Goal: Information Seeking & Learning: Learn about a topic

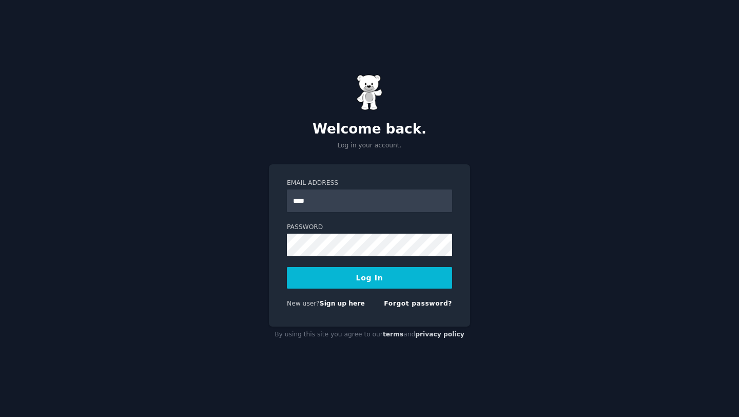
type input "**********"
click at [287, 267] on button "Log In" at bounding box center [369, 278] width 165 height 22
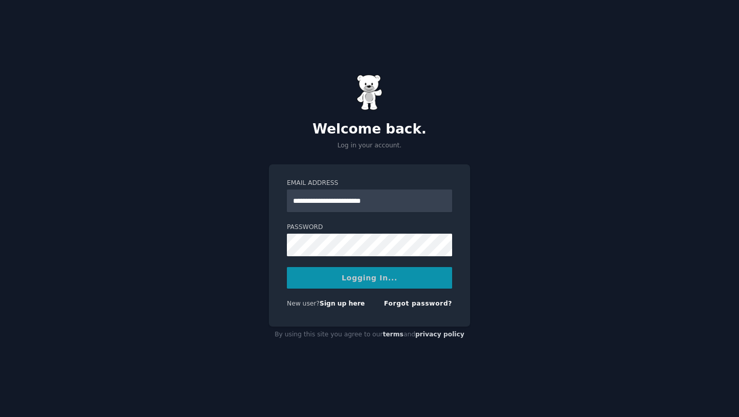
click at [307, 278] on div "Logging In..." at bounding box center [369, 278] width 165 height 22
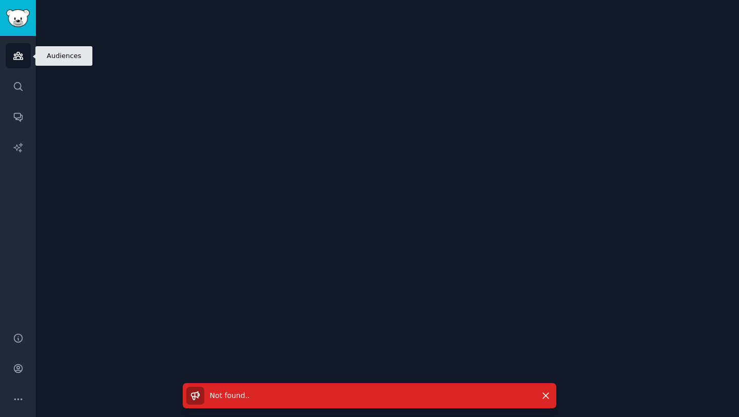
click at [18, 53] on icon "Sidebar" at bounding box center [18, 55] width 11 height 11
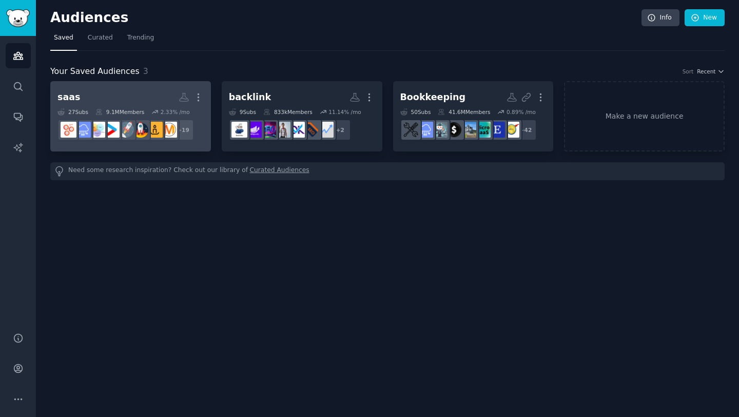
click at [155, 105] on h2 "saas Custom Audience More" at bounding box center [130, 97] width 146 height 18
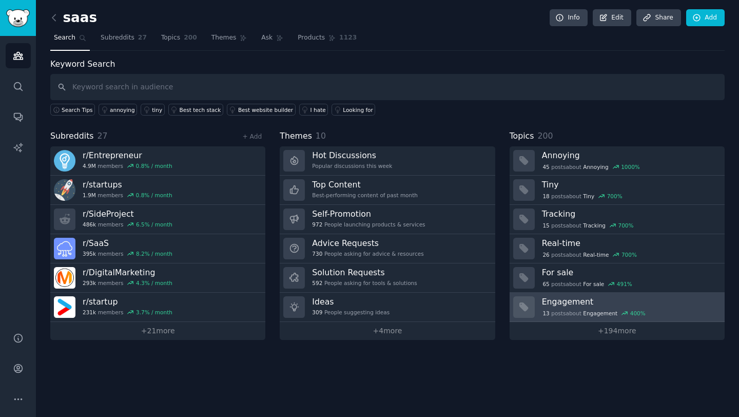
click at [556, 309] on div "13 post s about Engagement 400 %" at bounding box center [594, 312] width 105 height 9
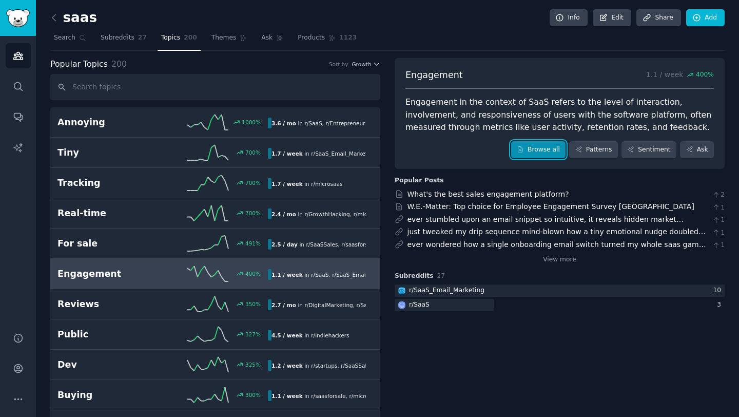
click at [545, 147] on link "Browse all" at bounding box center [538, 149] width 55 height 17
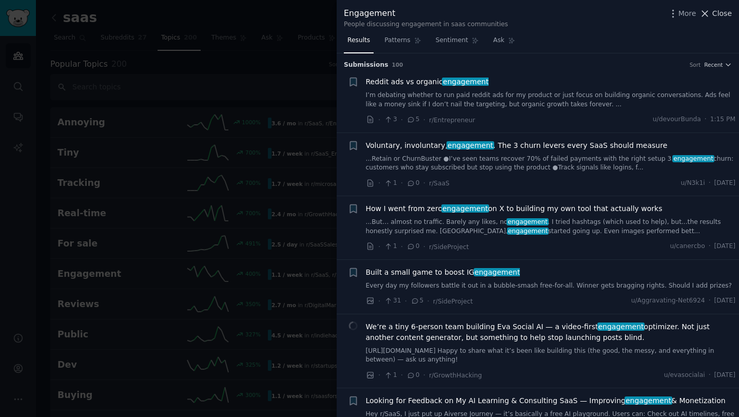
click at [727, 16] on span "Close" at bounding box center [722, 13] width 20 height 11
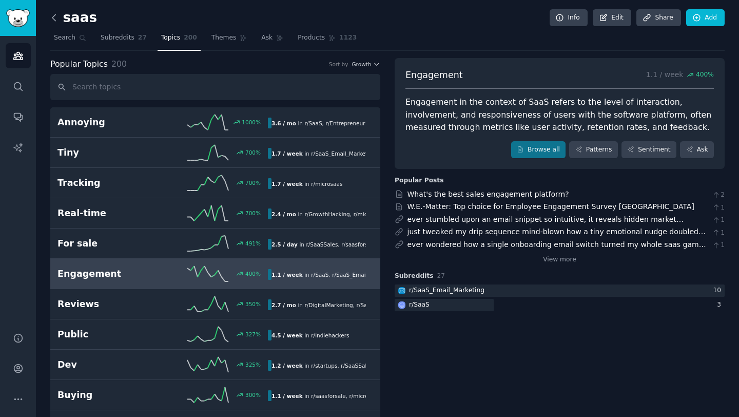
click at [56, 18] on icon at bounding box center [54, 17] width 11 height 11
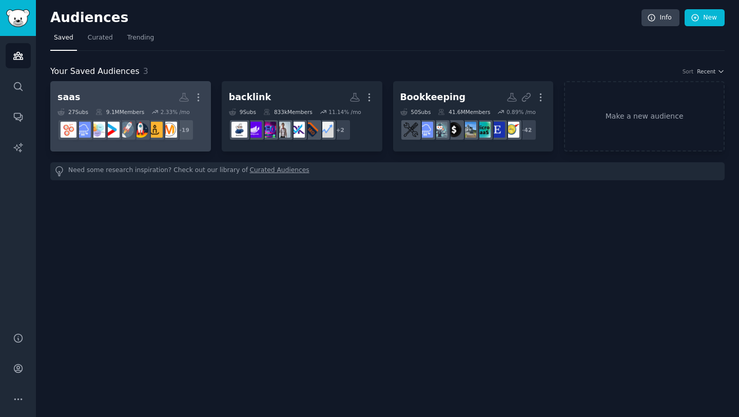
click at [110, 106] on h2 "saas More" at bounding box center [130, 97] width 146 height 18
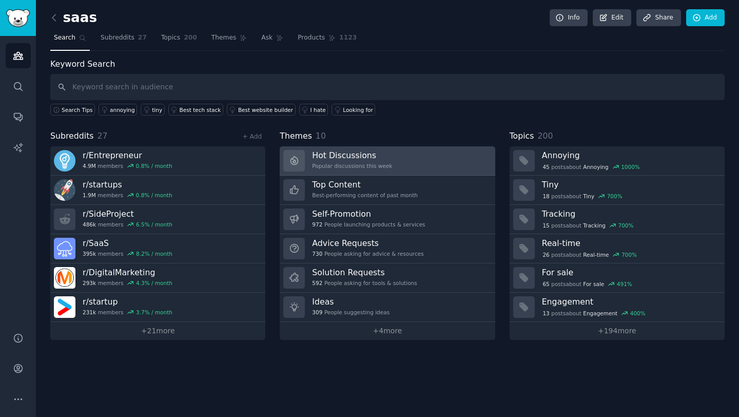
click at [381, 166] on div "Popular discussions this week" at bounding box center [352, 165] width 80 height 7
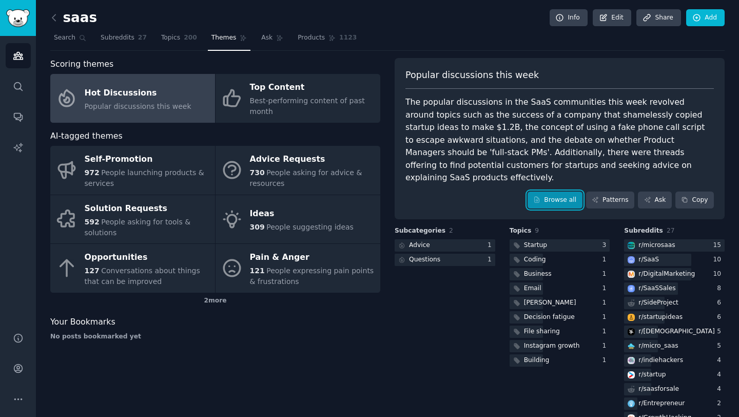
click at [549, 191] on link "Browse all" at bounding box center [555, 199] width 55 height 17
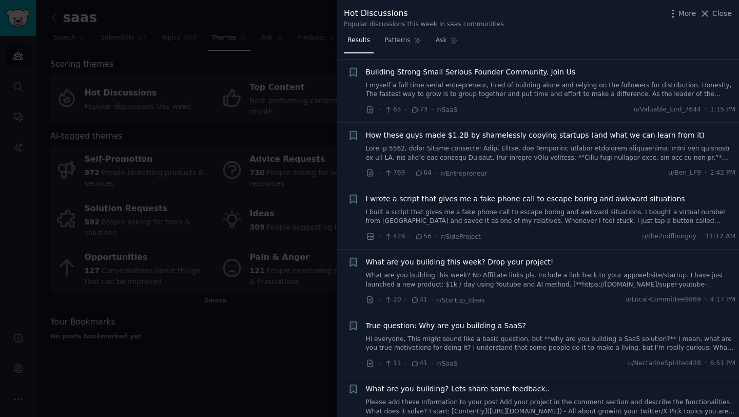
scroll to position [201, 0]
click at [478, 148] on link at bounding box center [551, 152] width 370 height 18
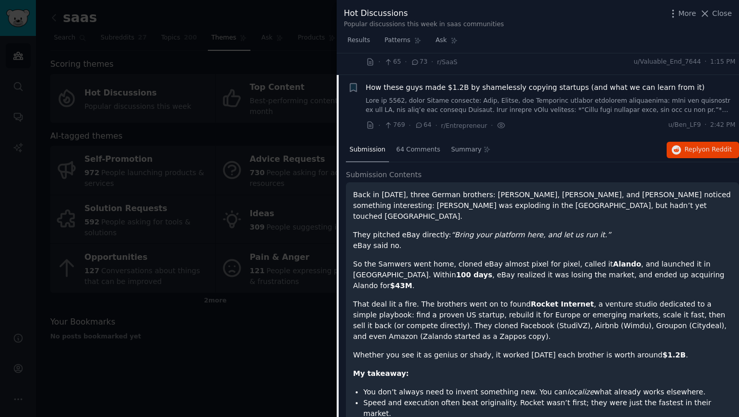
scroll to position [269, 0]
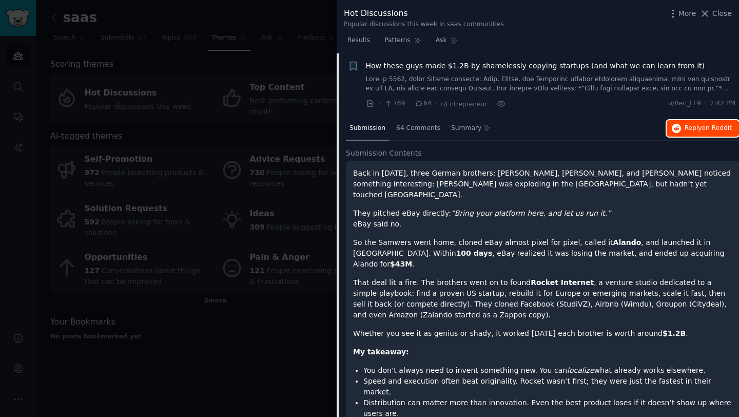
click at [676, 128] on icon "button" at bounding box center [676, 128] width 9 height 9
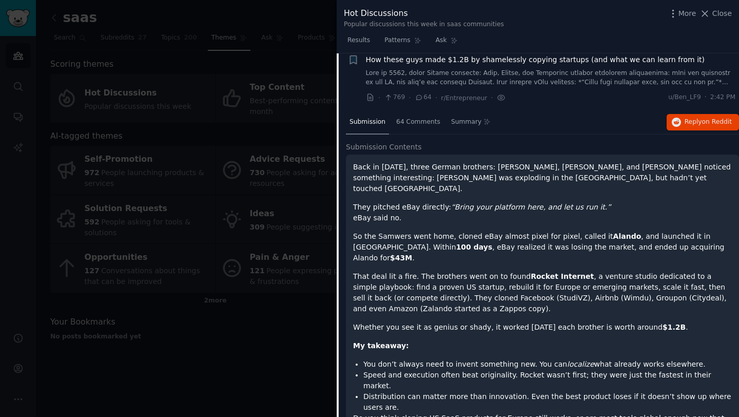
click at [519, 104] on li "+ How these guys made $1.2B by shamelessly copying startups (and what we can le…" at bounding box center [538, 78] width 402 height 63
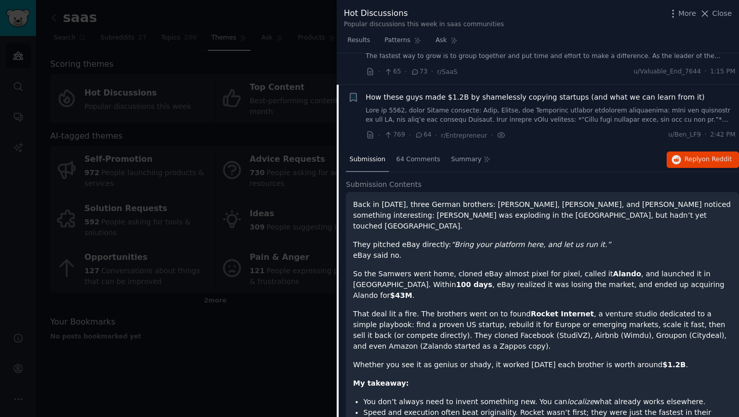
scroll to position [234, 0]
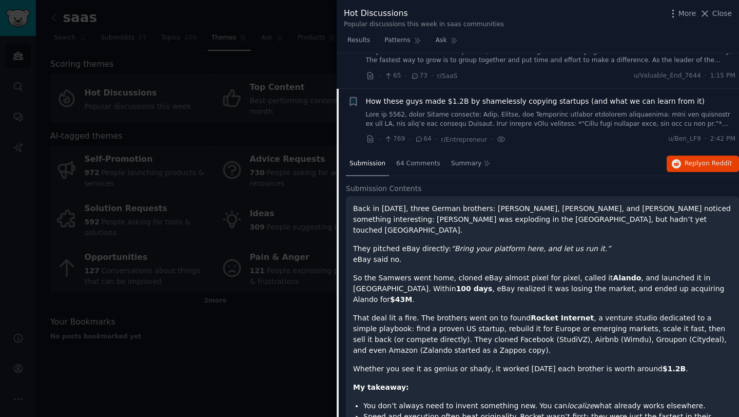
click at [503, 99] on span "How these guys made $1.2B by shamelessly copying startups (and what we can lear…" at bounding box center [535, 101] width 339 height 11
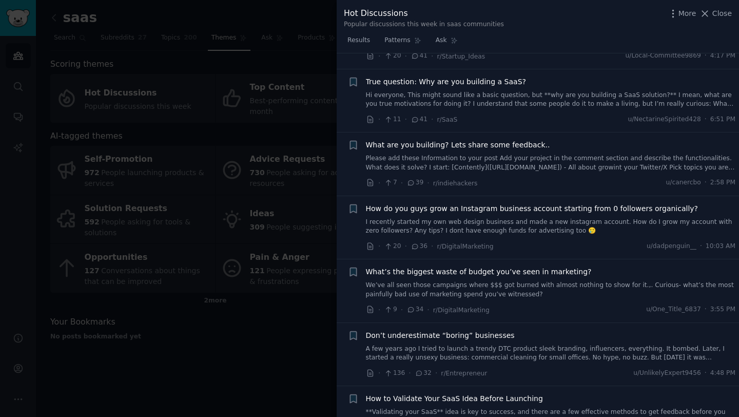
scroll to position [446, 0]
click at [530, 98] on link "Hi everyone, This might sound like a basic question, but **why are you building…" at bounding box center [551, 98] width 370 height 18
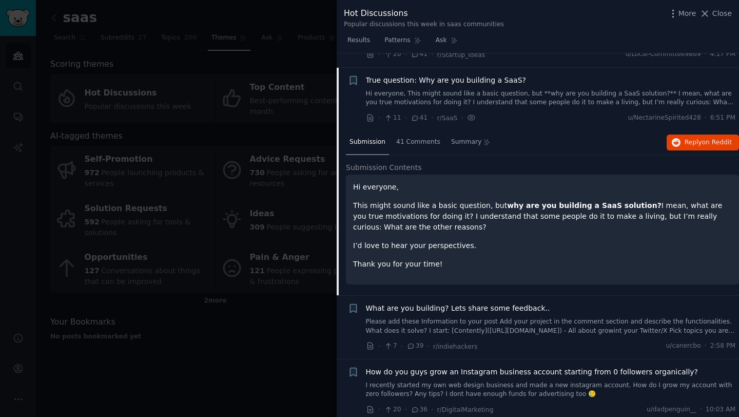
scroll to position [460, 0]
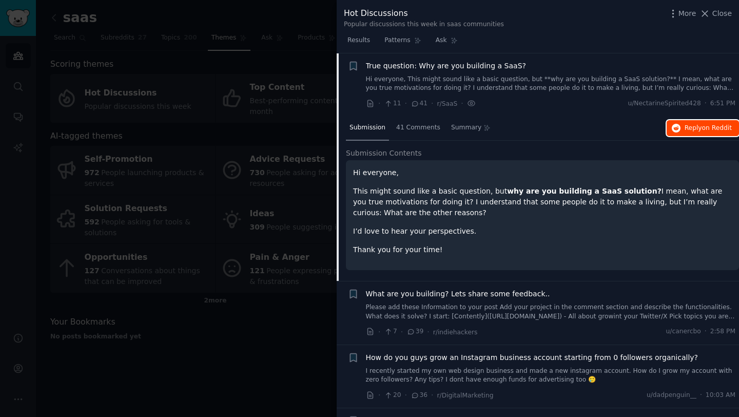
click at [691, 127] on span "Reply on Reddit" at bounding box center [708, 128] width 47 height 9
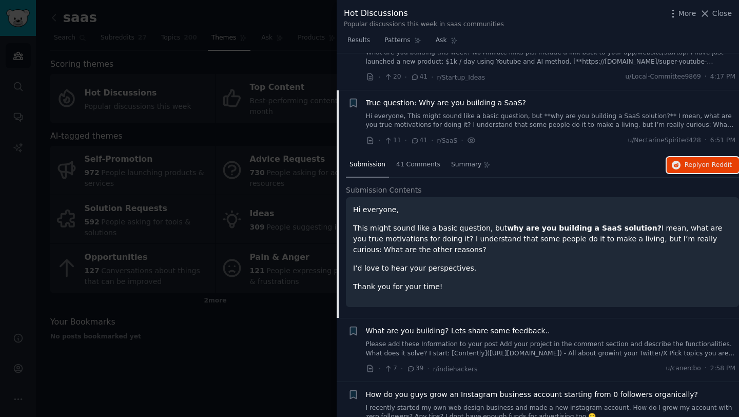
scroll to position [422, 0]
click at [480, 106] on span "True question: Why are you building a SaaS?" at bounding box center [446, 104] width 160 height 11
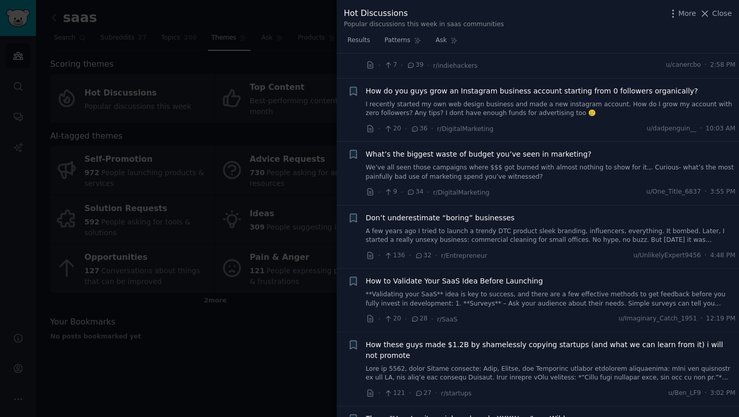
scroll to position [565, 0]
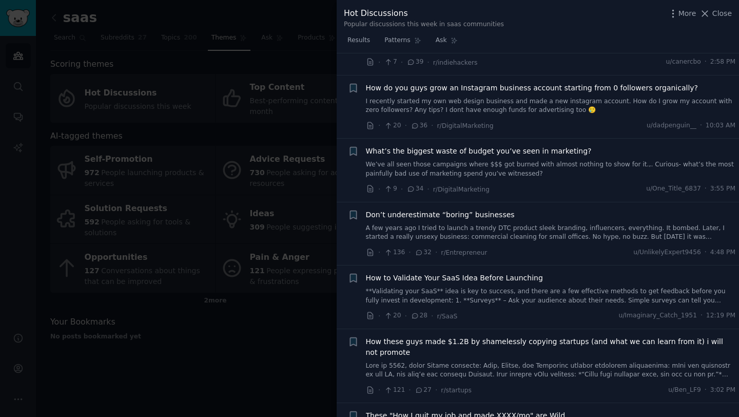
click at [488, 155] on span "What’s the biggest waste of budget you’ve seen in marketing?" at bounding box center [479, 151] width 226 height 11
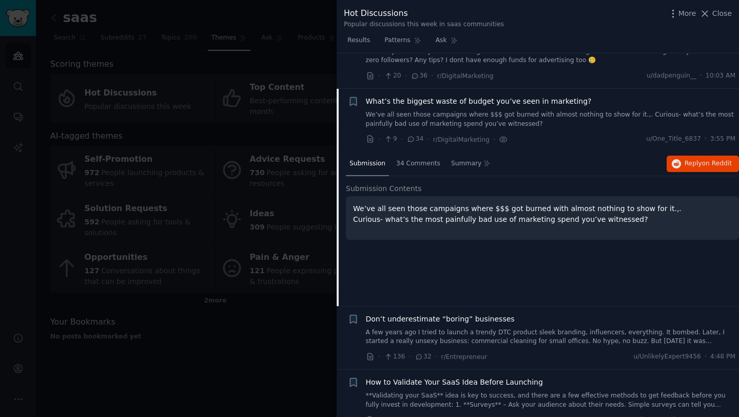
scroll to position [650, 0]
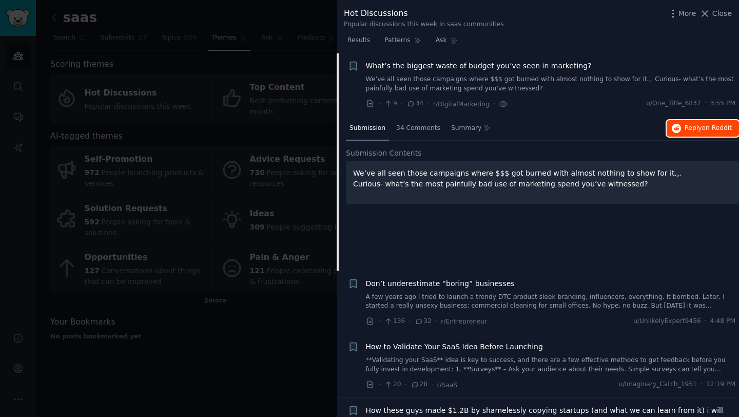
click at [681, 131] on button "Reply on Reddit" at bounding box center [703, 128] width 72 height 16
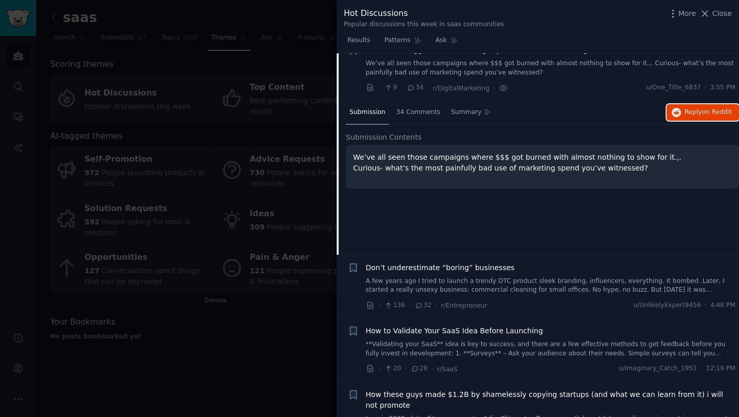
scroll to position [665, 0]
